Goal: Information Seeking & Learning: Check status

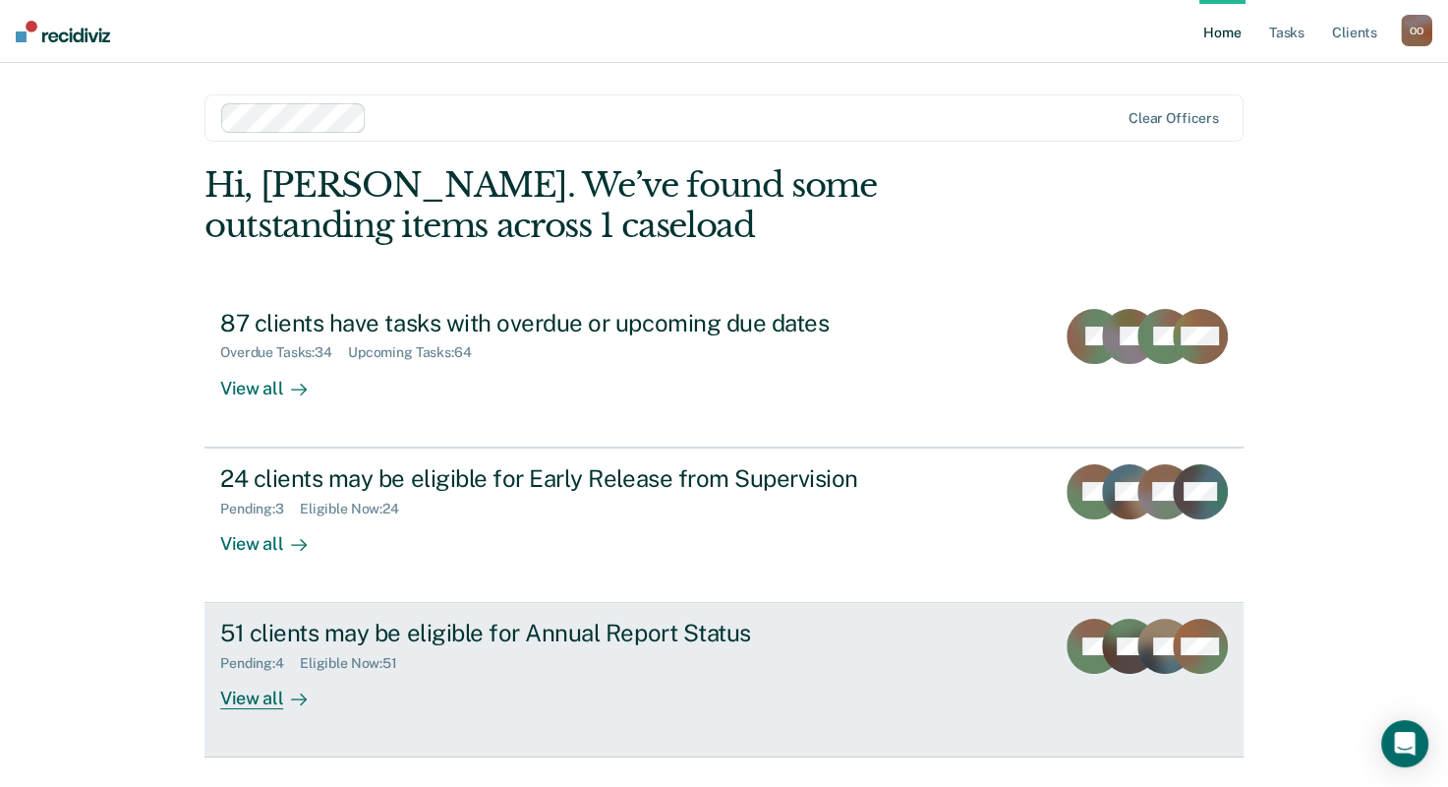
click at [543, 628] on div "51 clients may be eligible for Annual Report Status" at bounding box center [565, 632] width 690 height 29
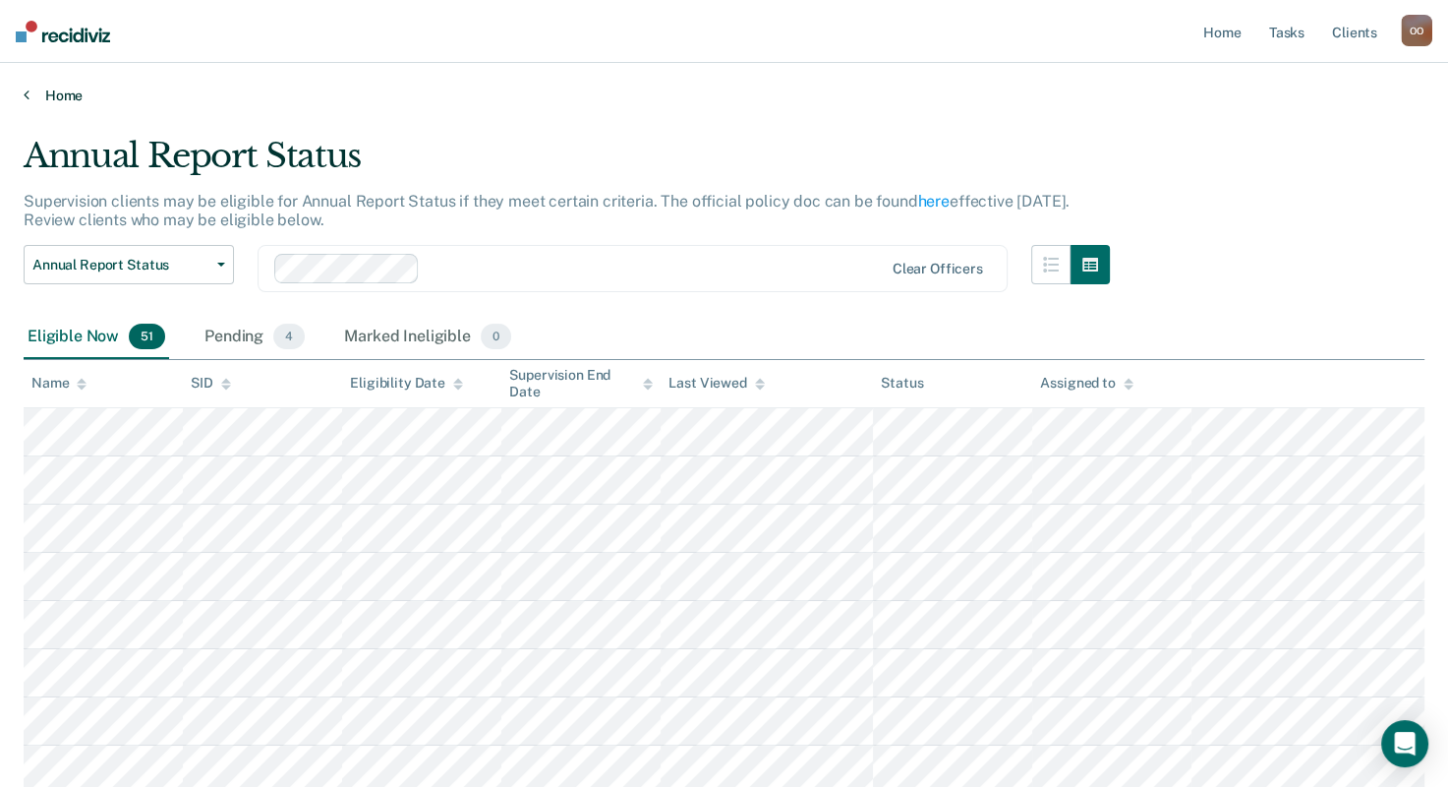
click at [29, 95] on link "Home" at bounding box center [724, 96] width 1401 height 18
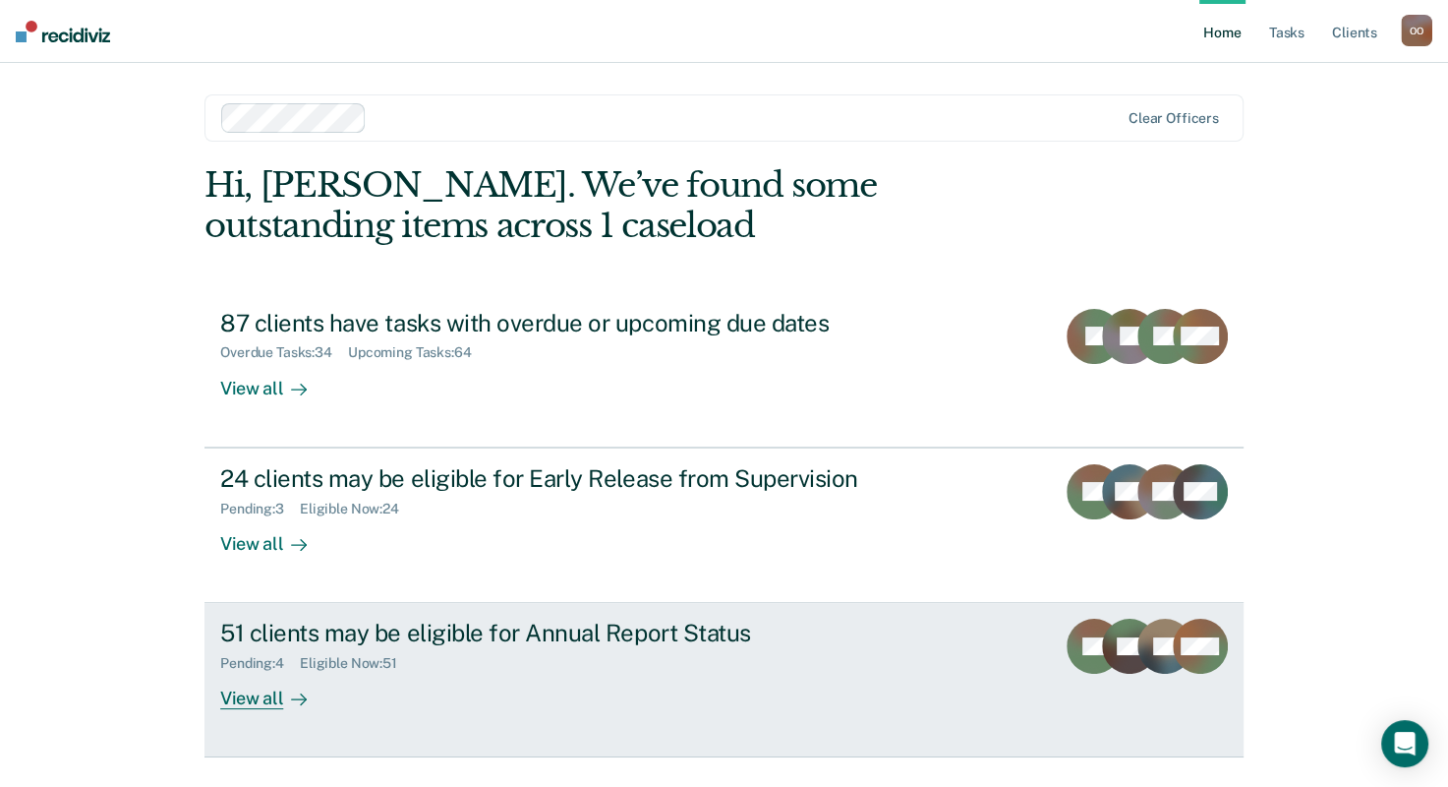
click at [531, 640] on div "51 clients may be eligible for Annual Report Status" at bounding box center [565, 632] width 690 height 29
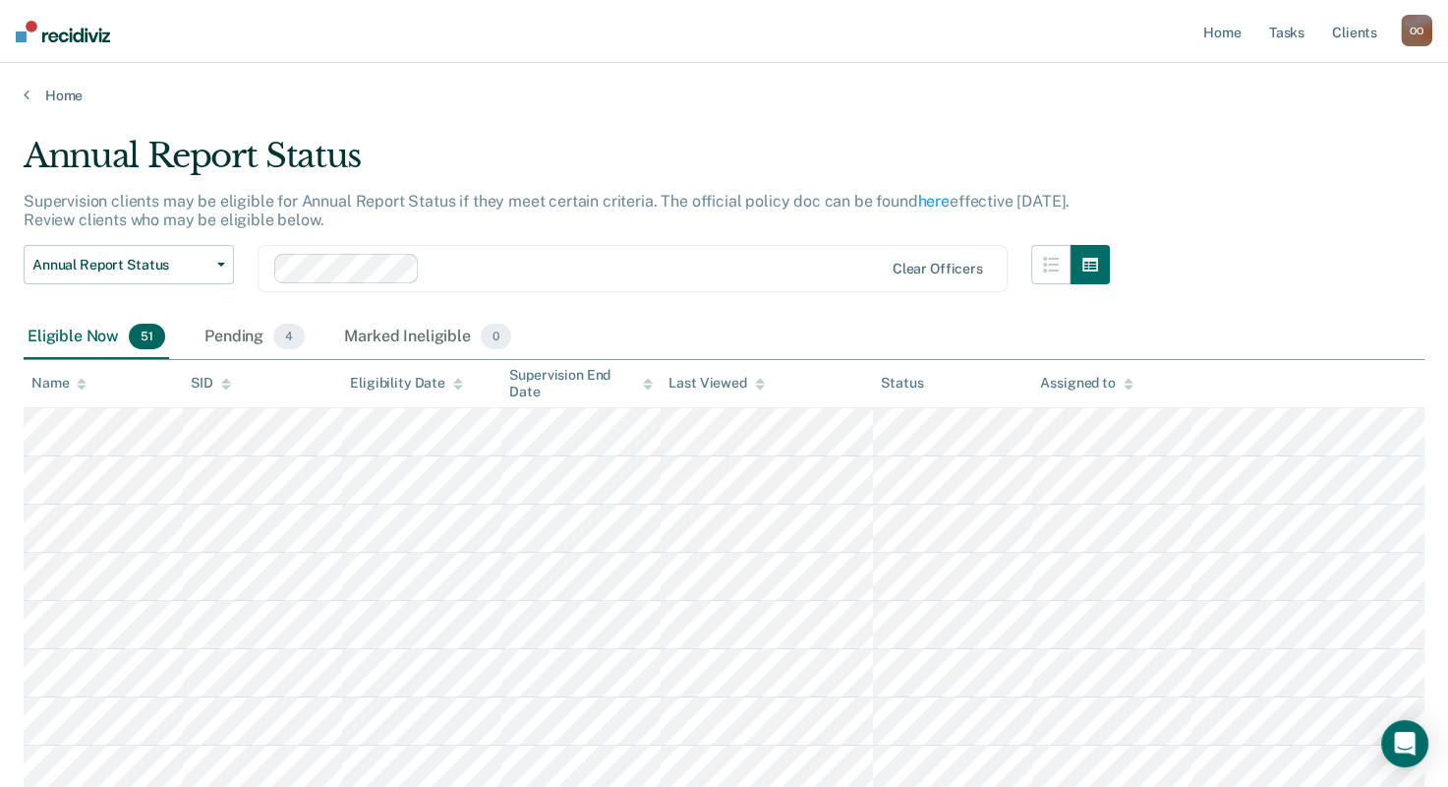
scroll to position [711, 0]
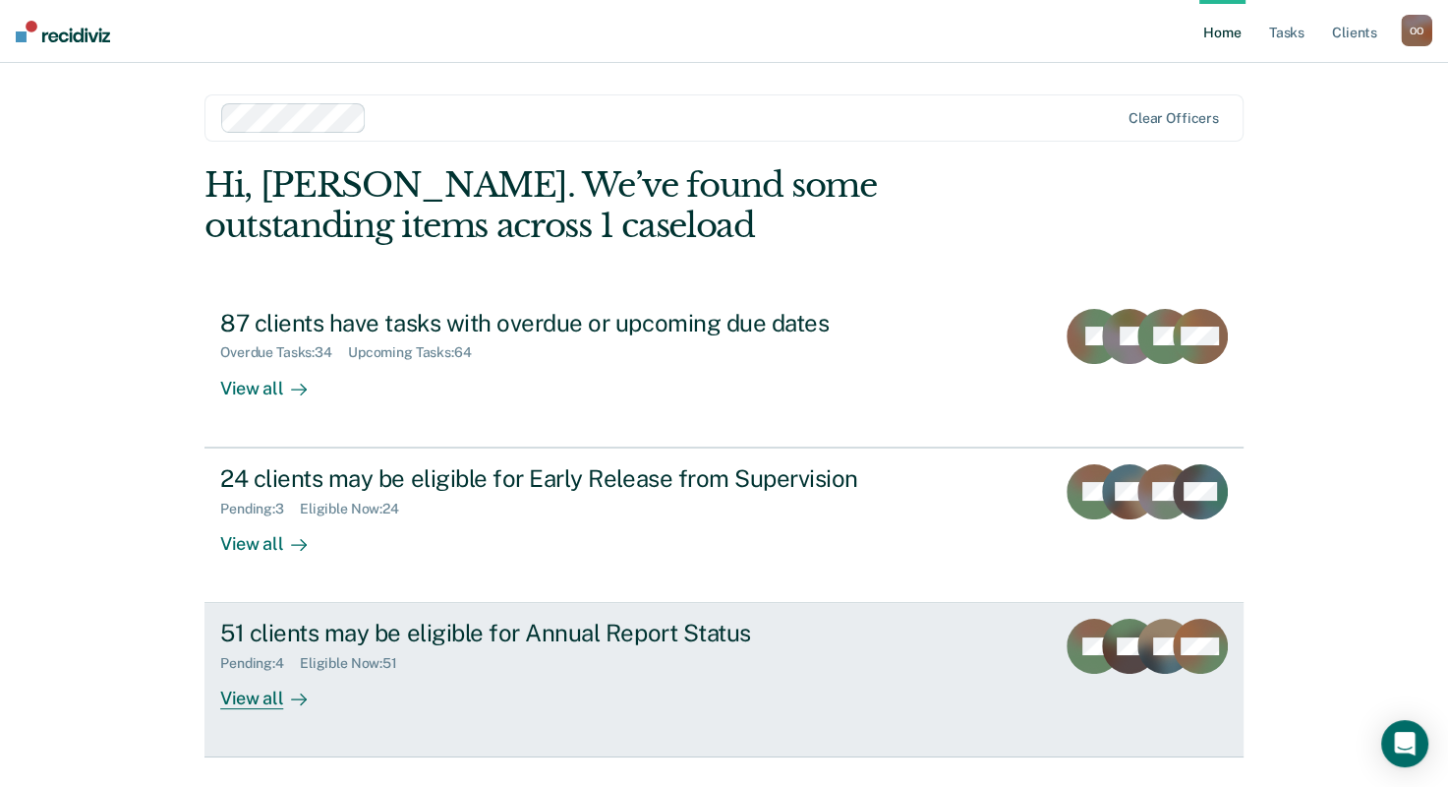
click at [446, 647] on div "Pending : 4 Eligible Now : 51" at bounding box center [565, 659] width 690 height 25
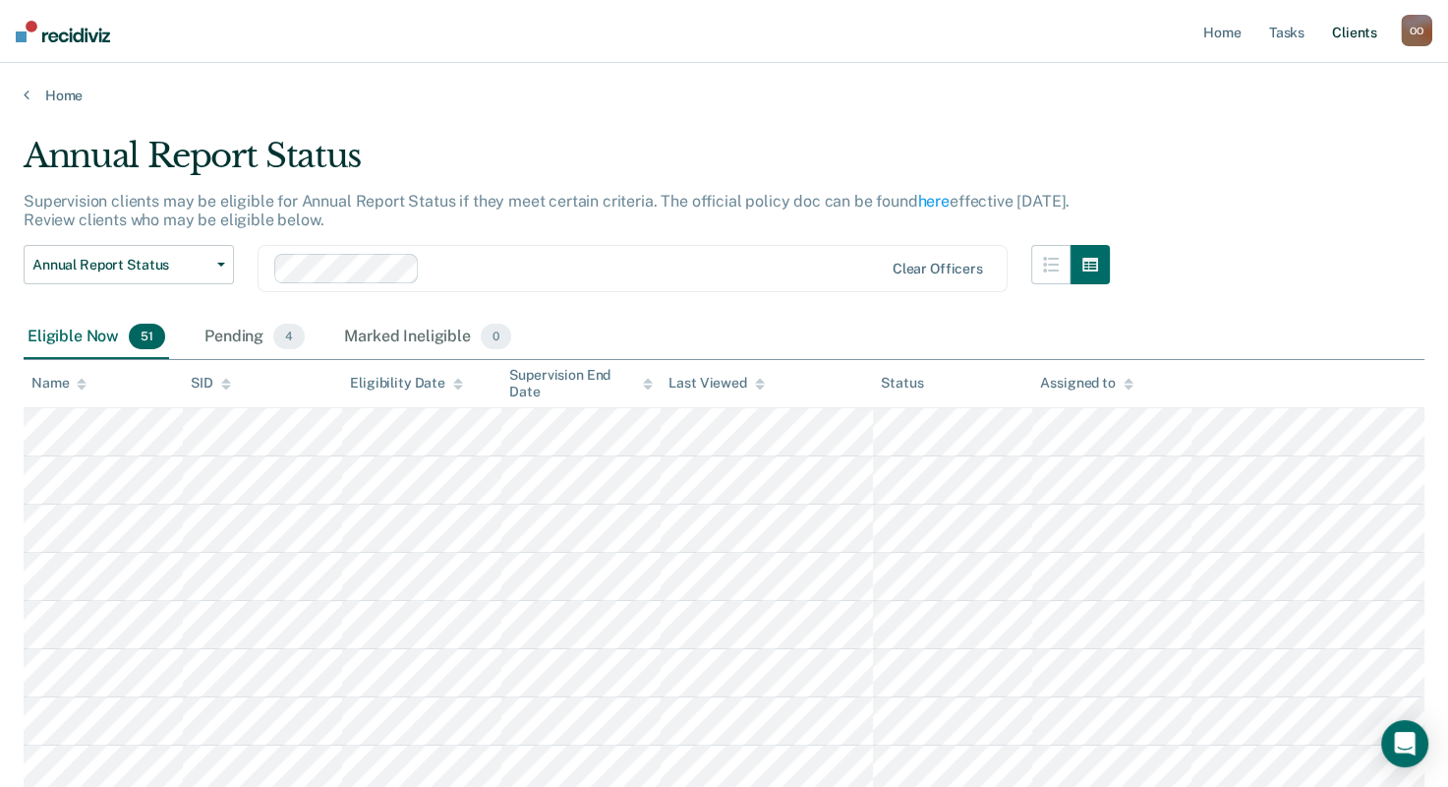
click at [1349, 38] on link "Client s" at bounding box center [1354, 31] width 53 height 63
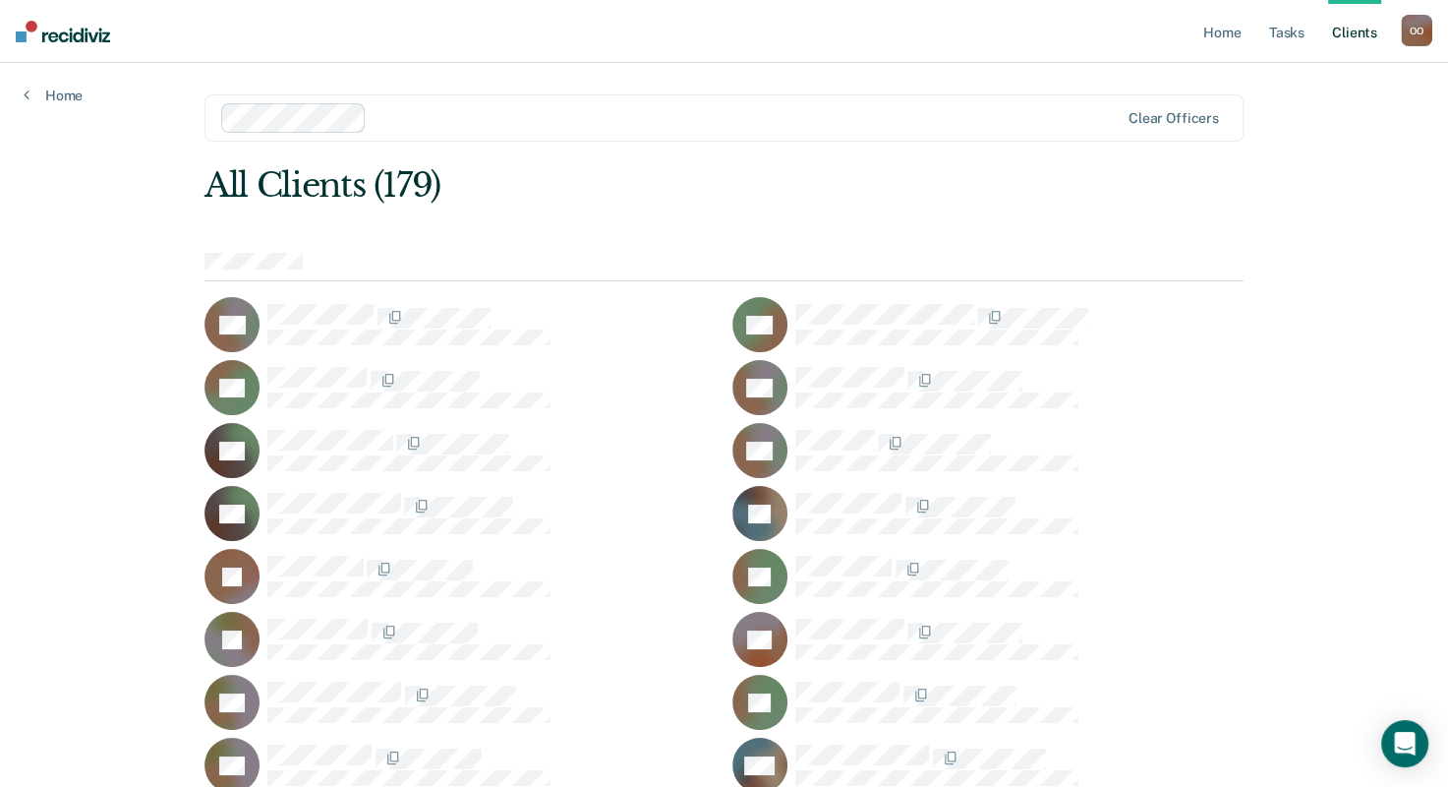
scroll to position [5243, 0]
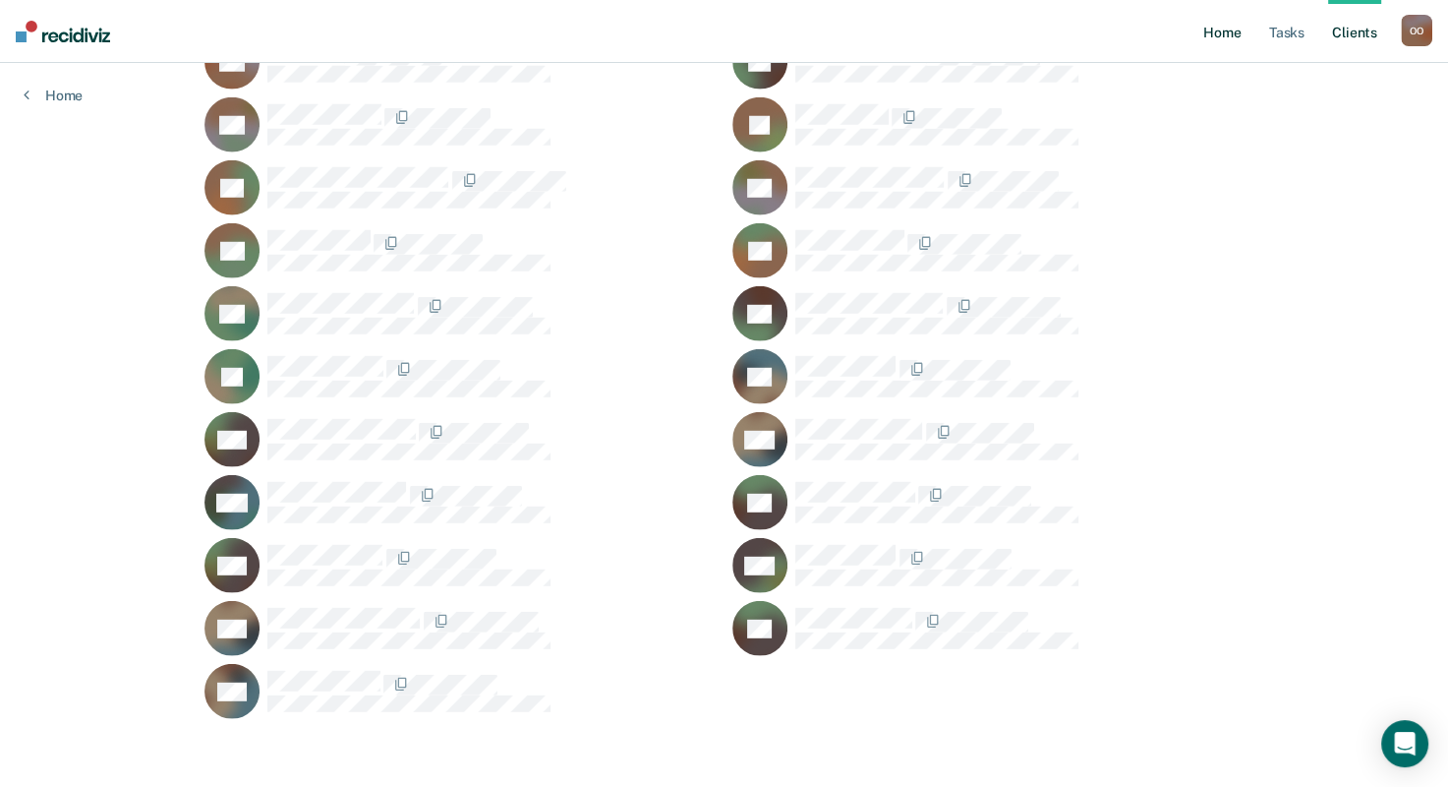
click at [1215, 33] on link "Home" at bounding box center [1222, 31] width 45 height 63
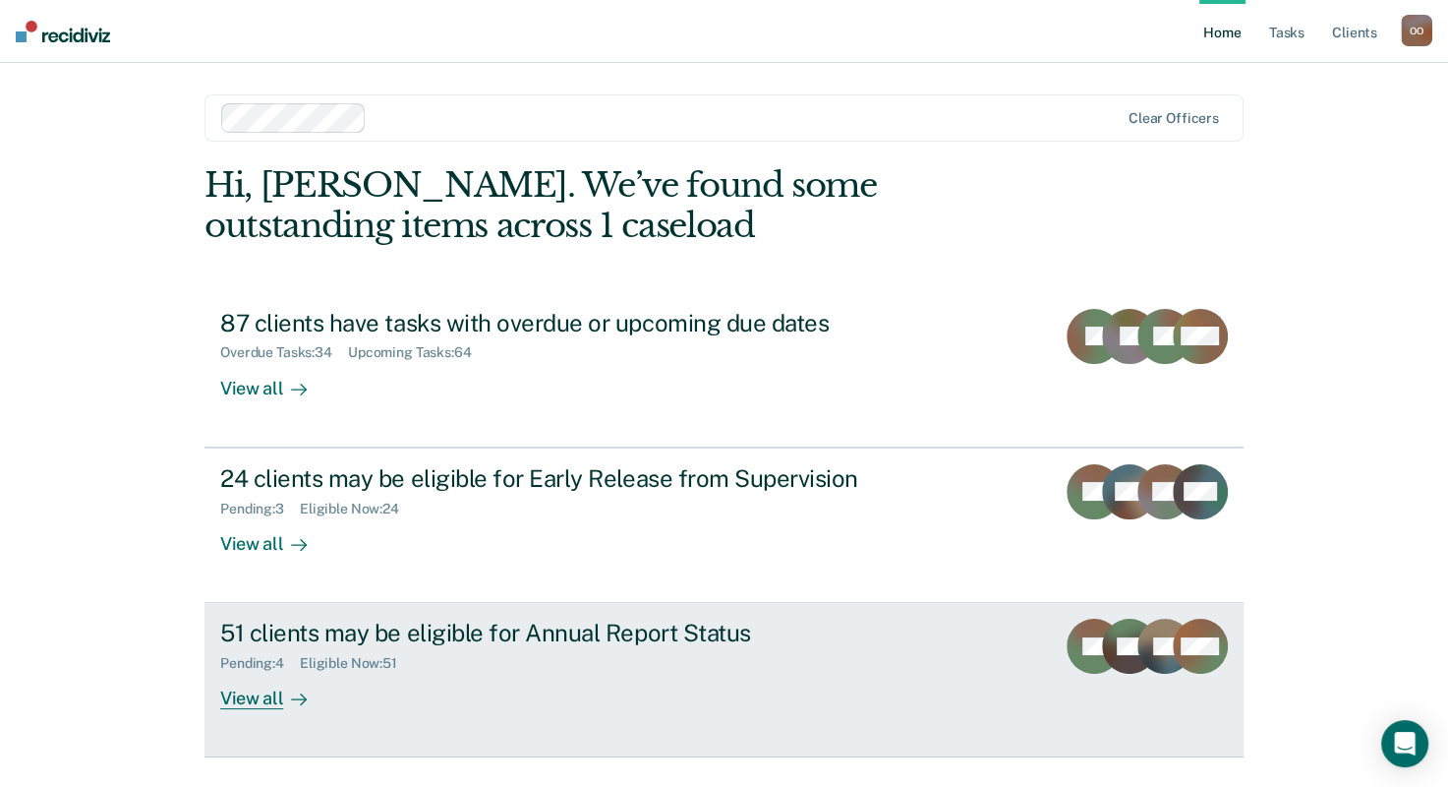
click at [441, 641] on div "51 clients may be eligible for Annual Report Status" at bounding box center [565, 632] width 690 height 29
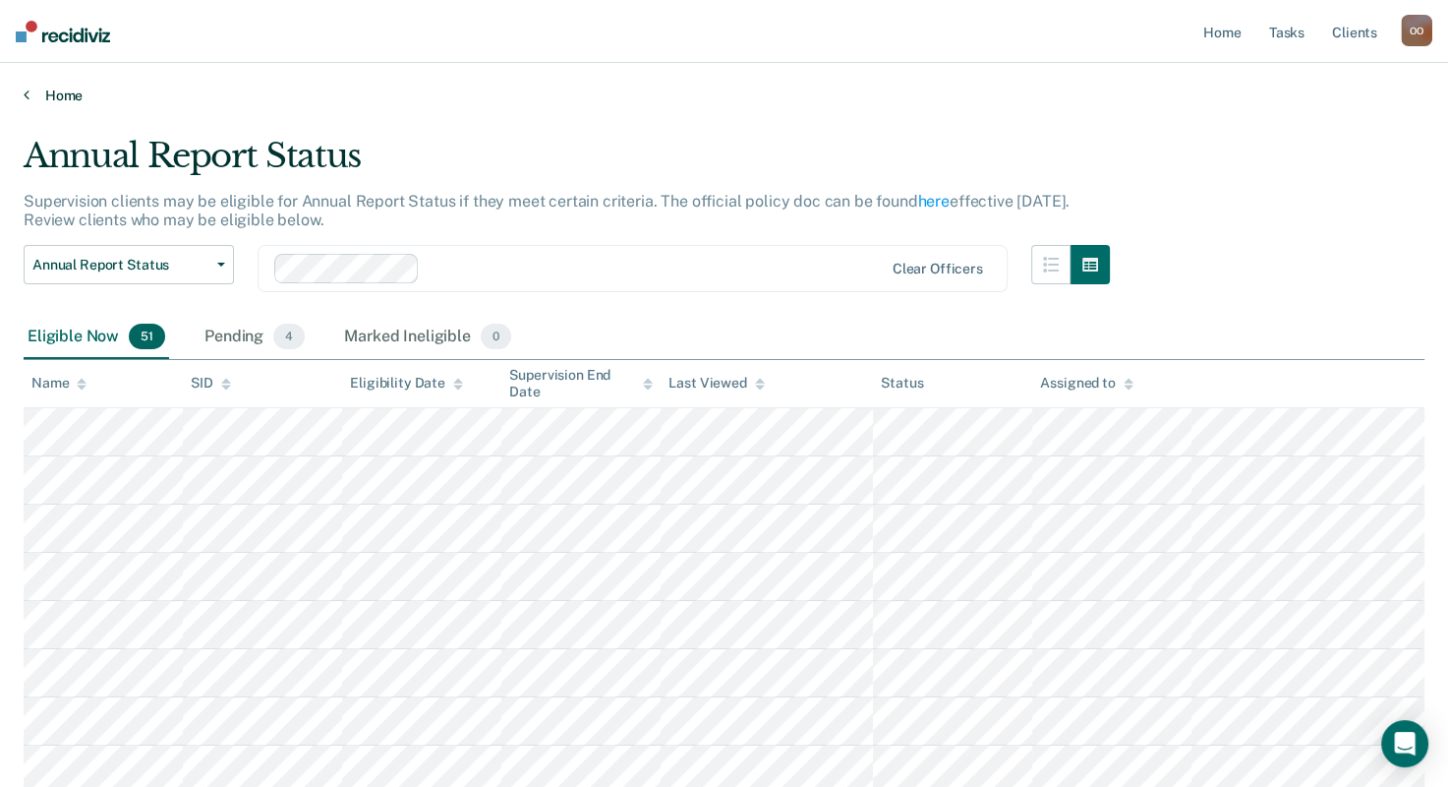
click at [31, 95] on link "Home" at bounding box center [724, 96] width 1401 height 18
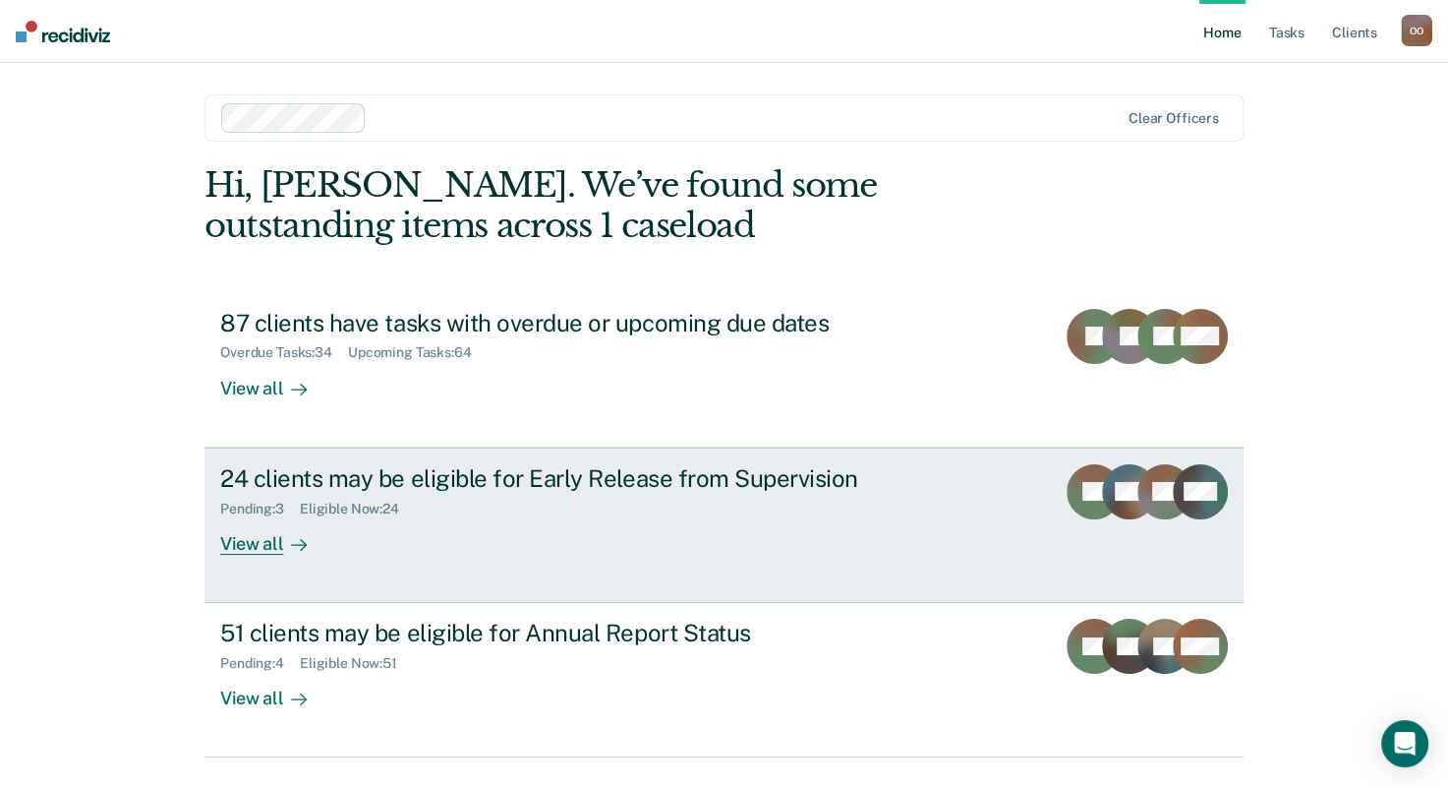
click at [430, 482] on div "24 clients may be eligible for Early Release from Supervision" at bounding box center [565, 478] width 690 height 29
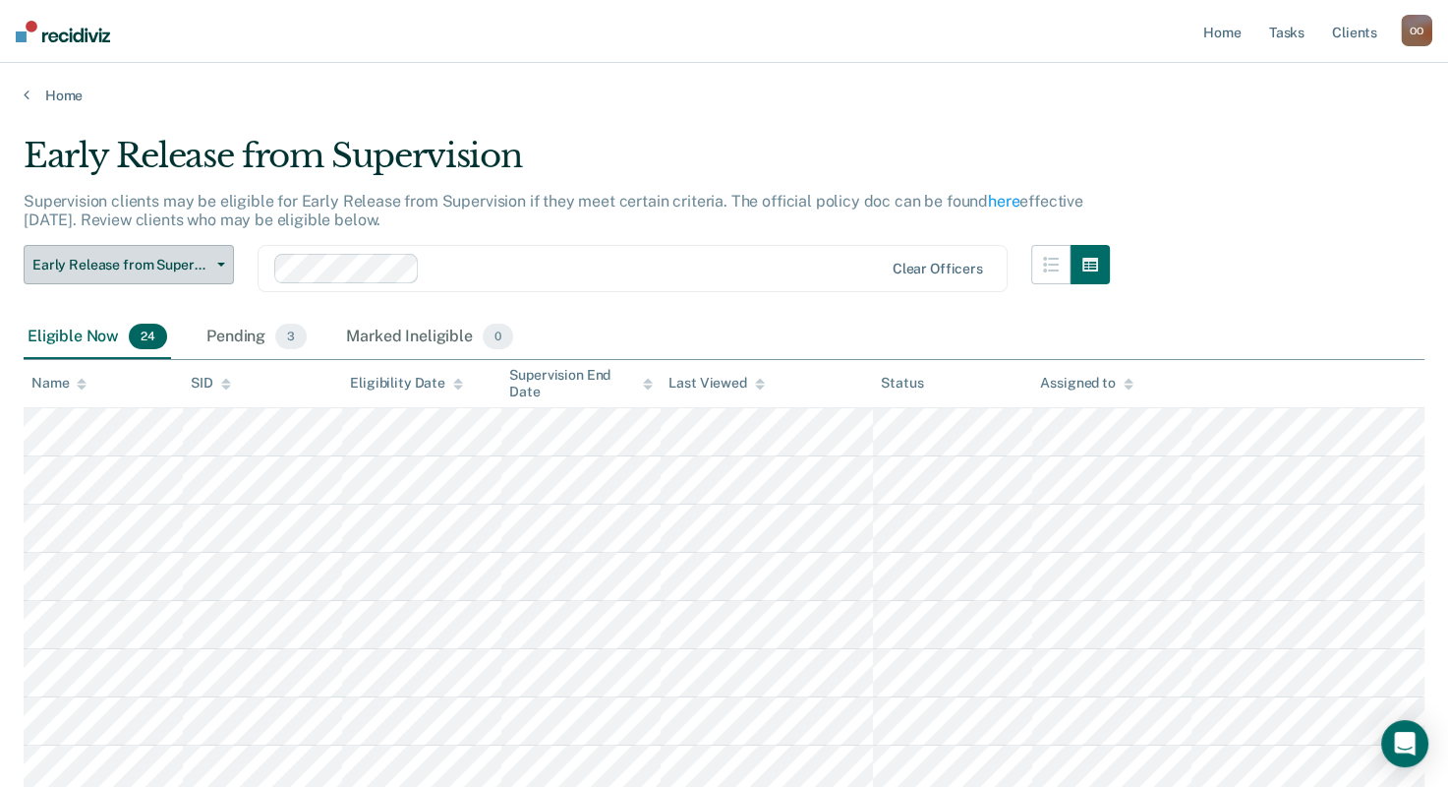
click at [226, 261] on button "Early Release from Supervision" at bounding box center [129, 264] width 210 height 39
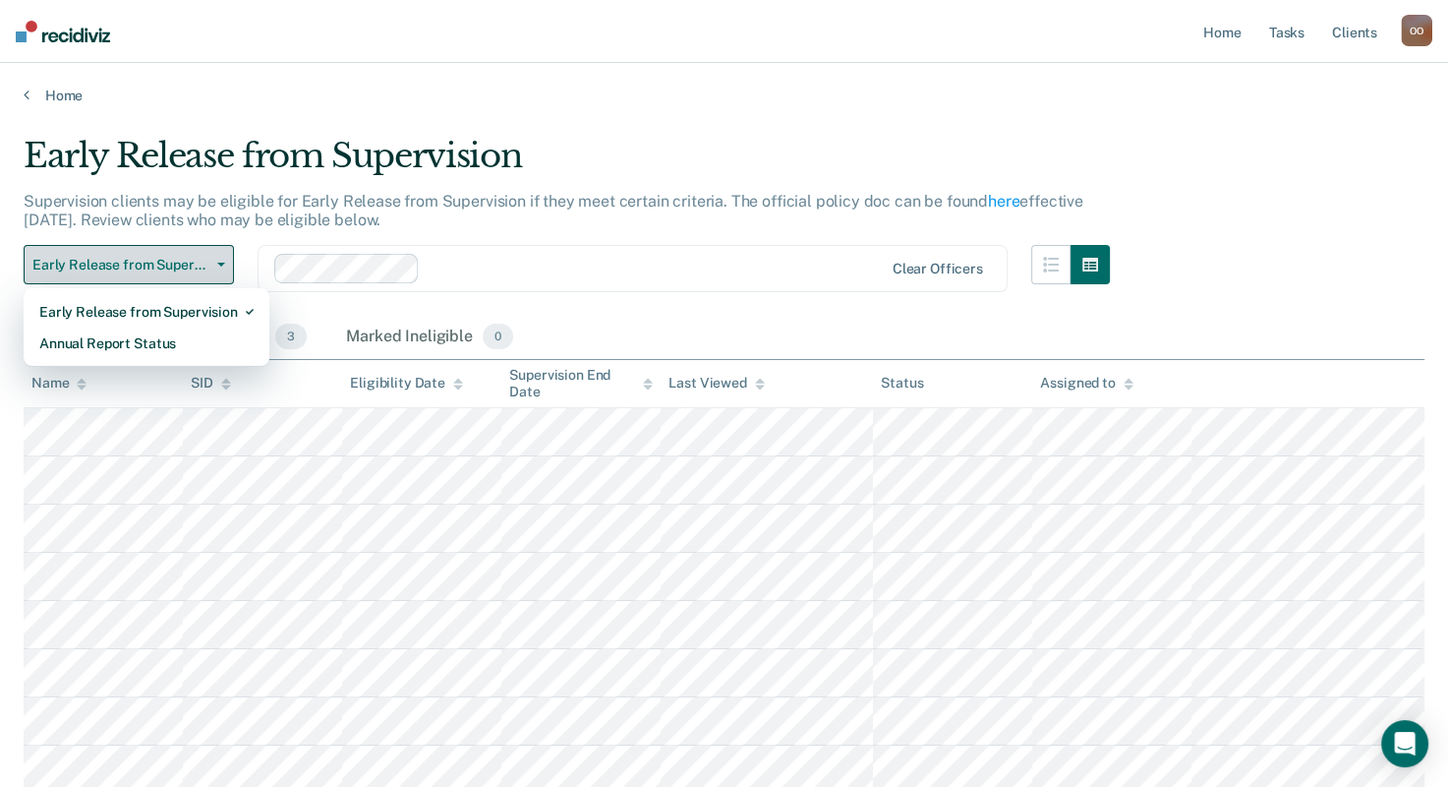
click at [226, 261] on button "Early Release from Supervision" at bounding box center [129, 264] width 210 height 39
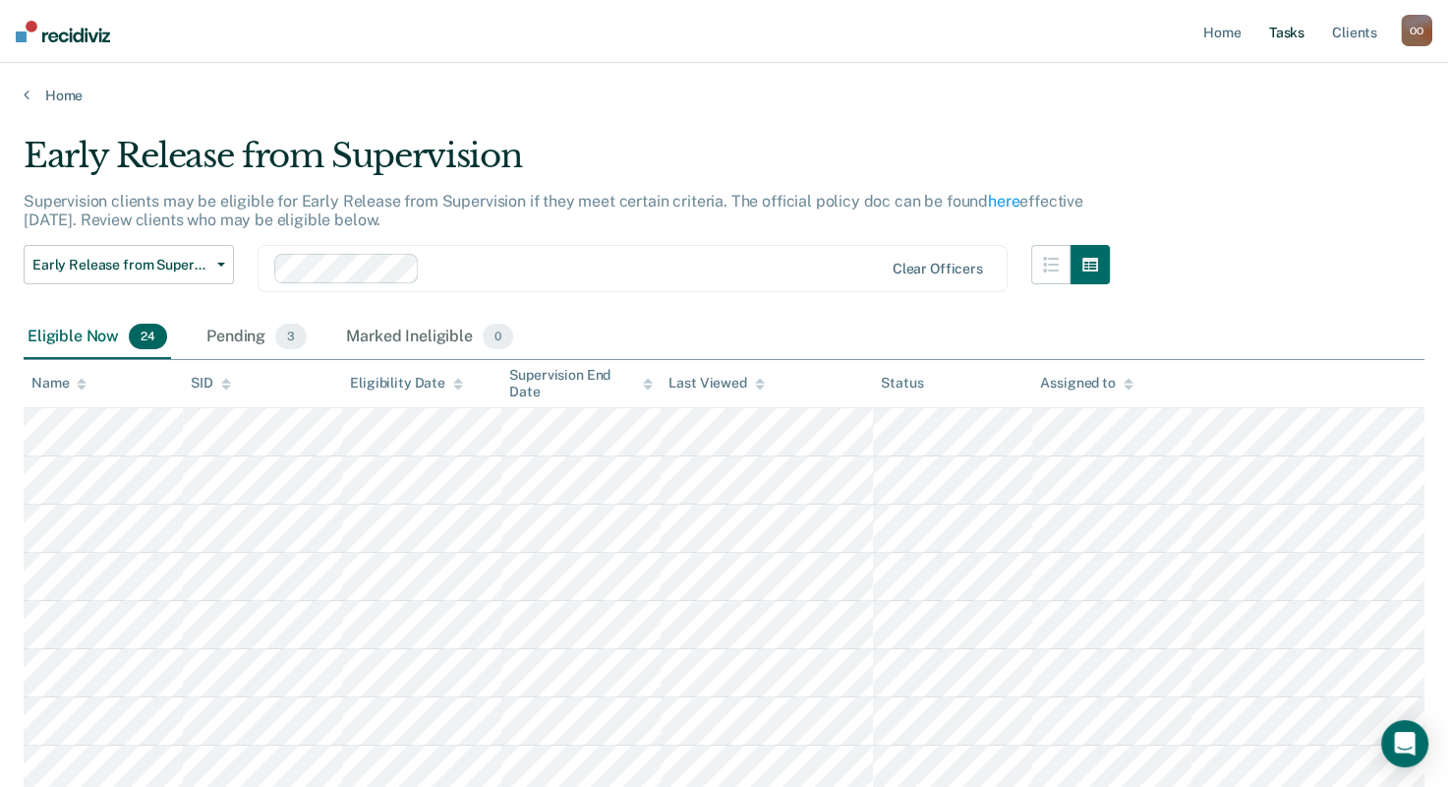
click at [1291, 38] on link "Tasks" at bounding box center [1286, 31] width 43 height 63
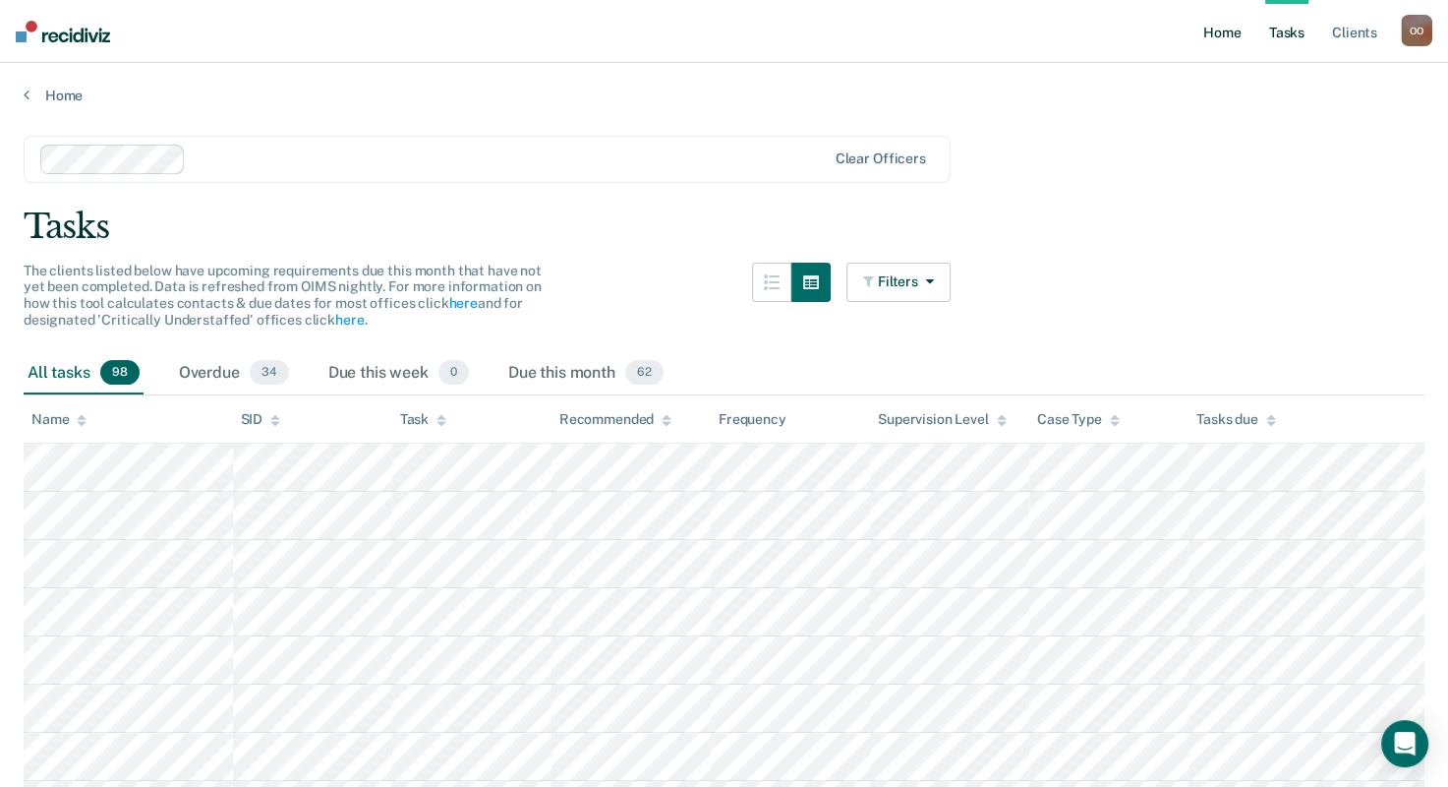
click at [1231, 32] on link "Home" at bounding box center [1222, 31] width 45 height 63
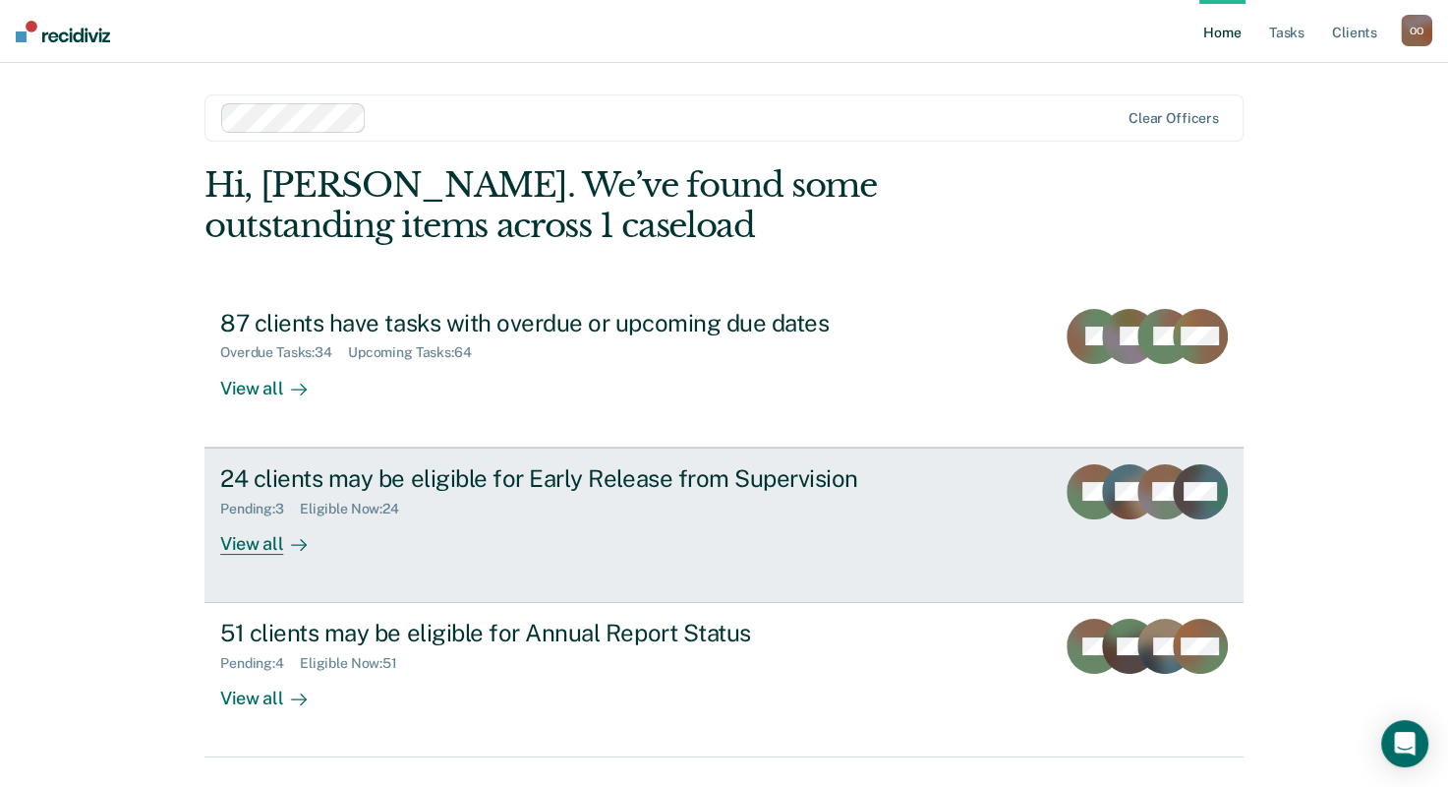
click at [511, 494] on div "Pending : 3 Eligible Now : 24" at bounding box center [565, 505] width 690 height 25
